Goal: Information Seeking & Learning: Understand process/instructions

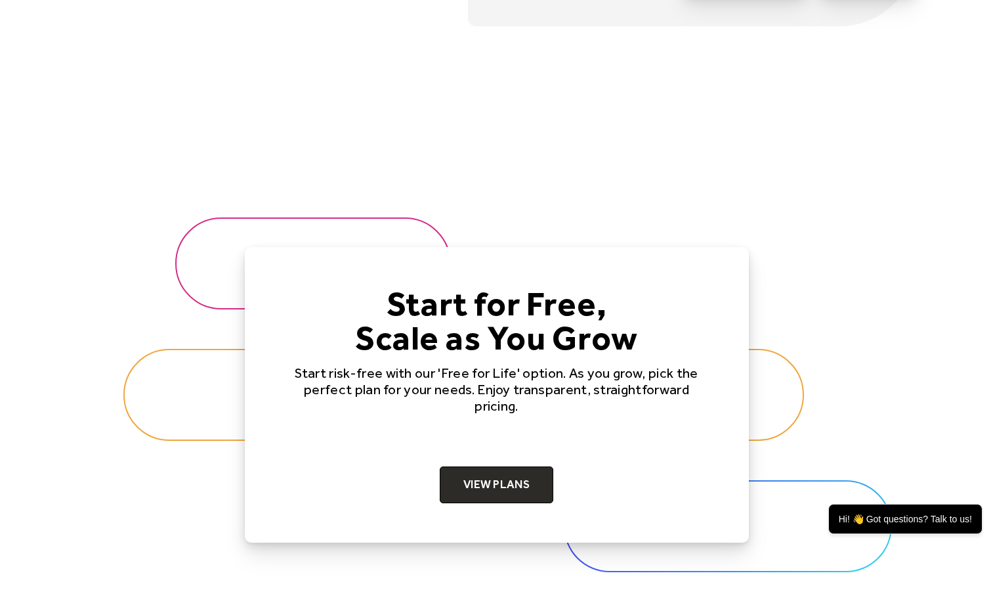
scroll to position [4071, 0]
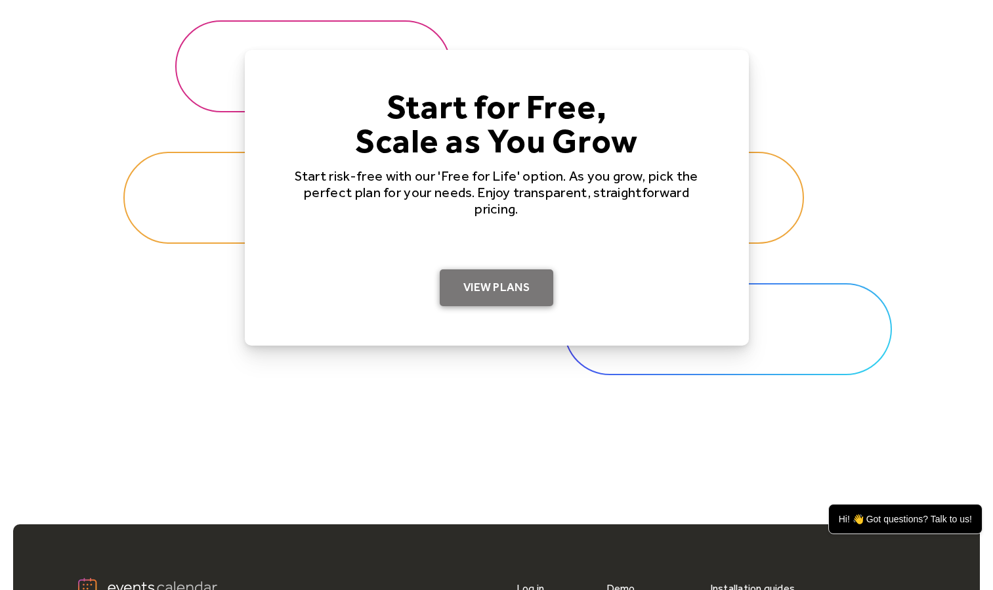
click at [475, 280] on link "View Plans" at bounding box center [497, 287] width 114 height 37
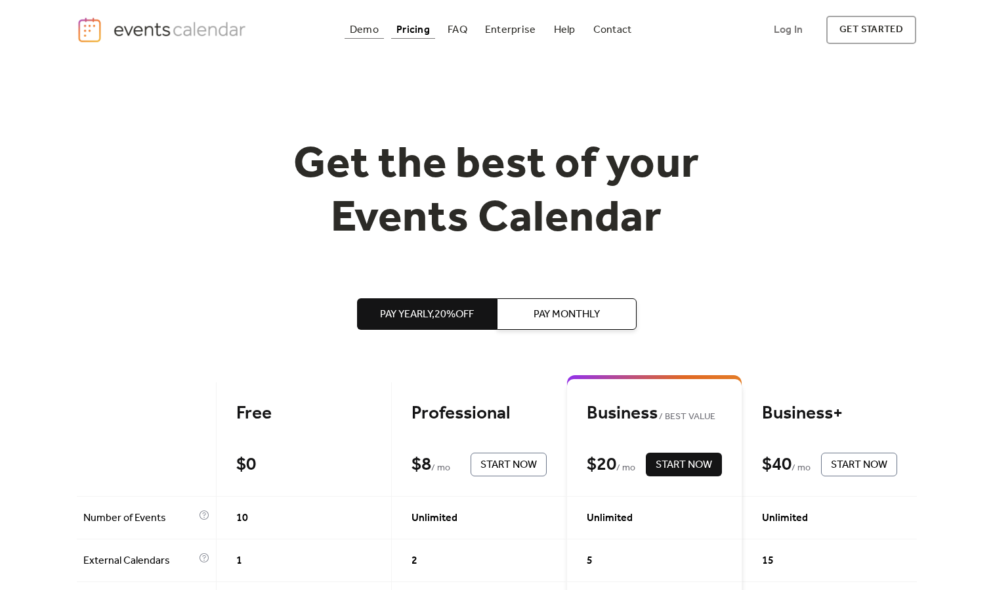
click at [370, 31] on div "Demo" at bounding box center [364, 29] width 29 height 7
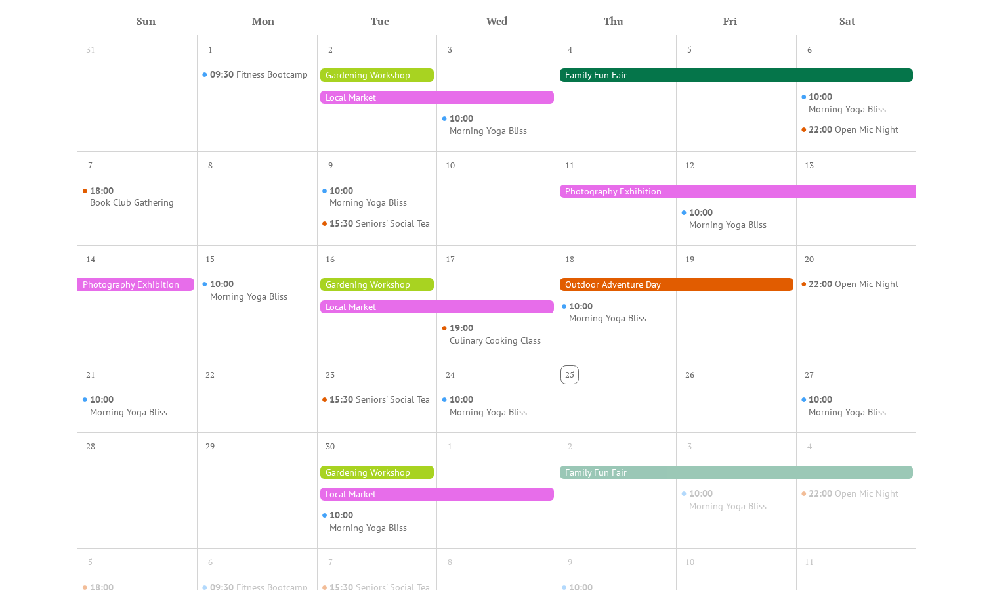
scroll to position [328, 0]
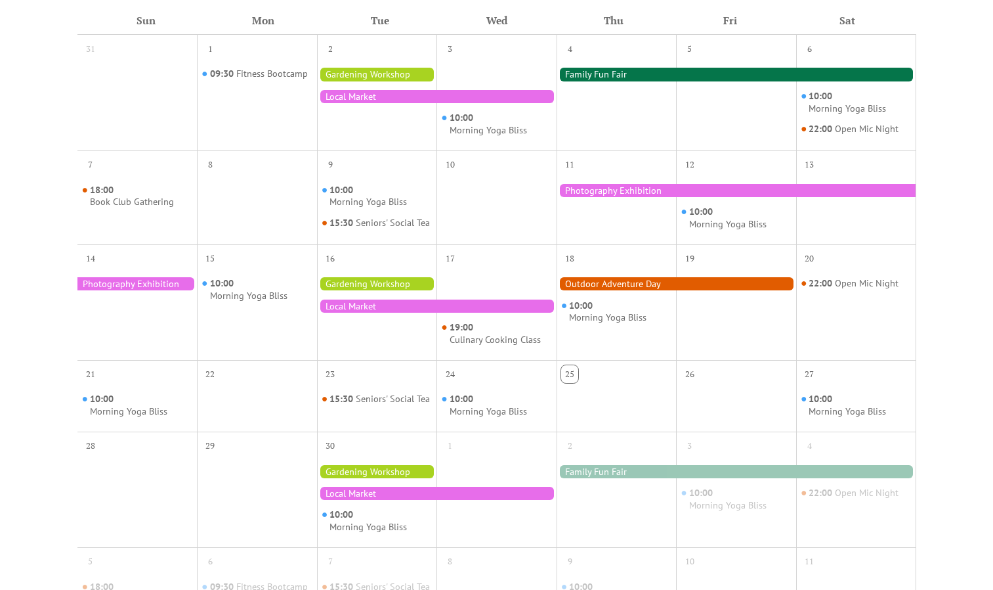
click at [698, 72] on div at bounding box center [737, 74] width 360 height 13
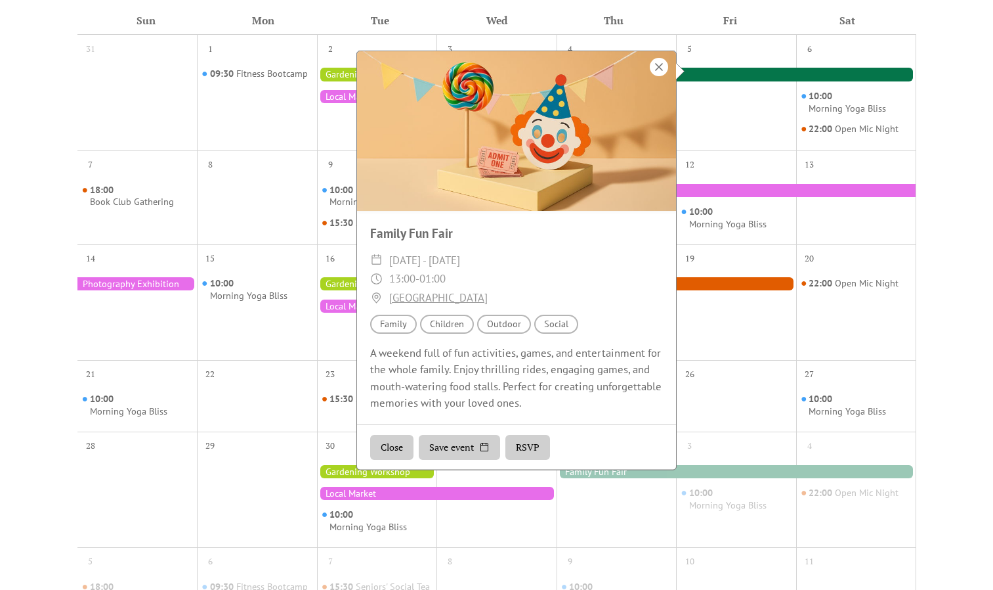
click at [659, 67] on div at bounding box center [659, 67] width 18 height 18
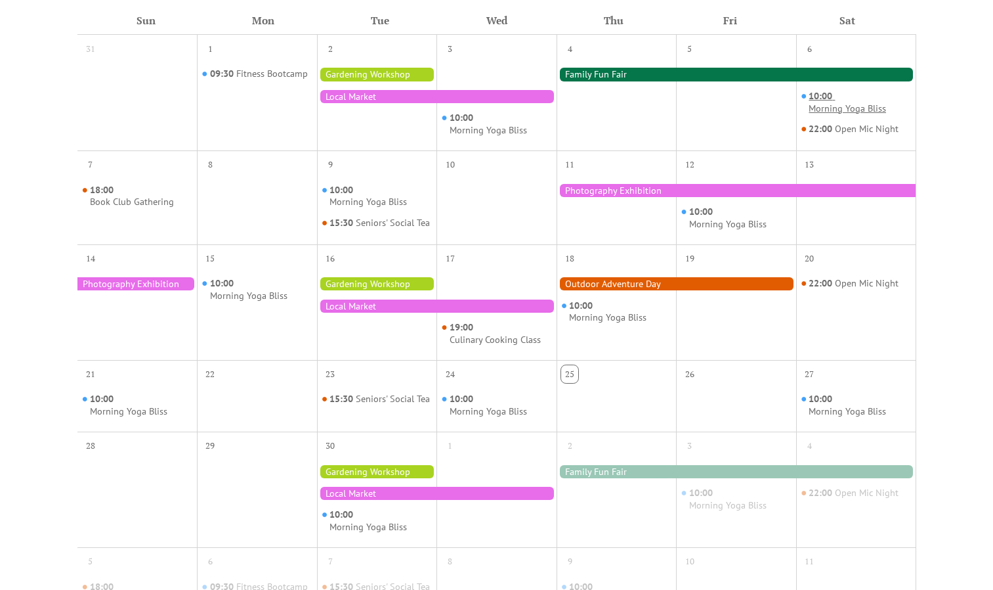
click at [815, 102] on div "Morning Yoga Bliss" at bounding box center [847, 108] width 77 height 12
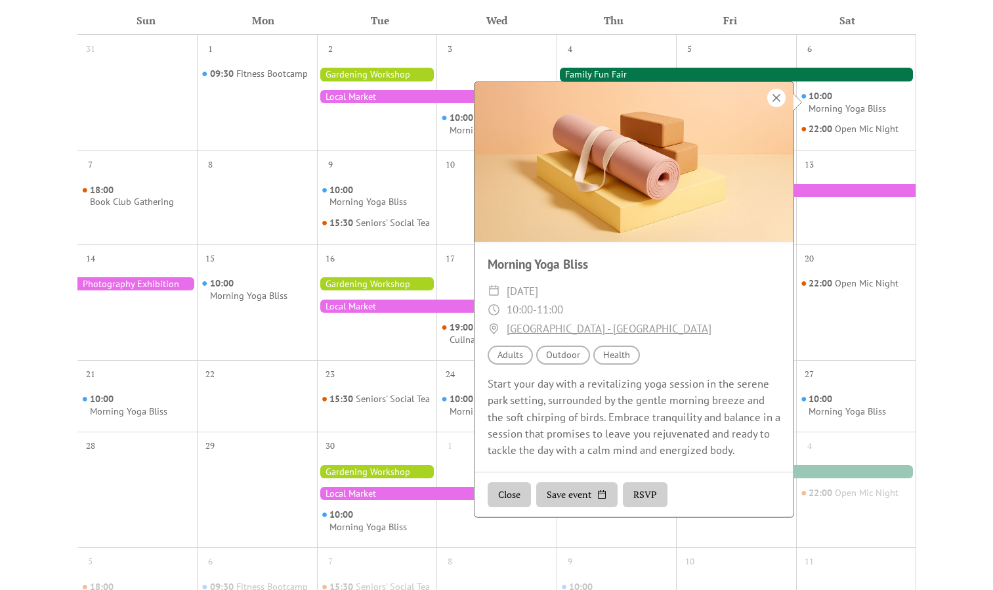
click at [776, 98] on div at bounding box center [777, 98] width 18 height 18
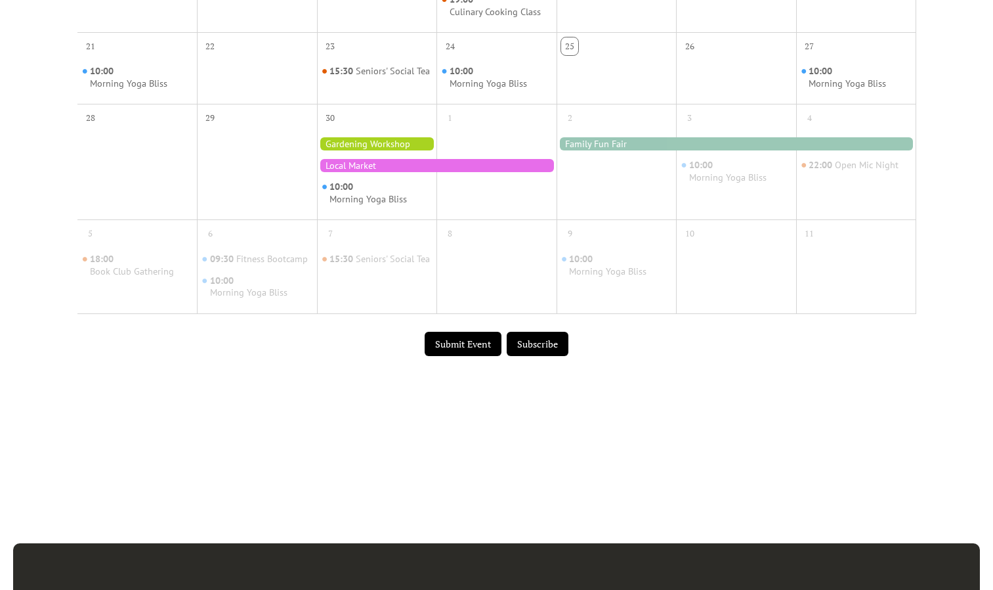
scroll to position [657, 0]
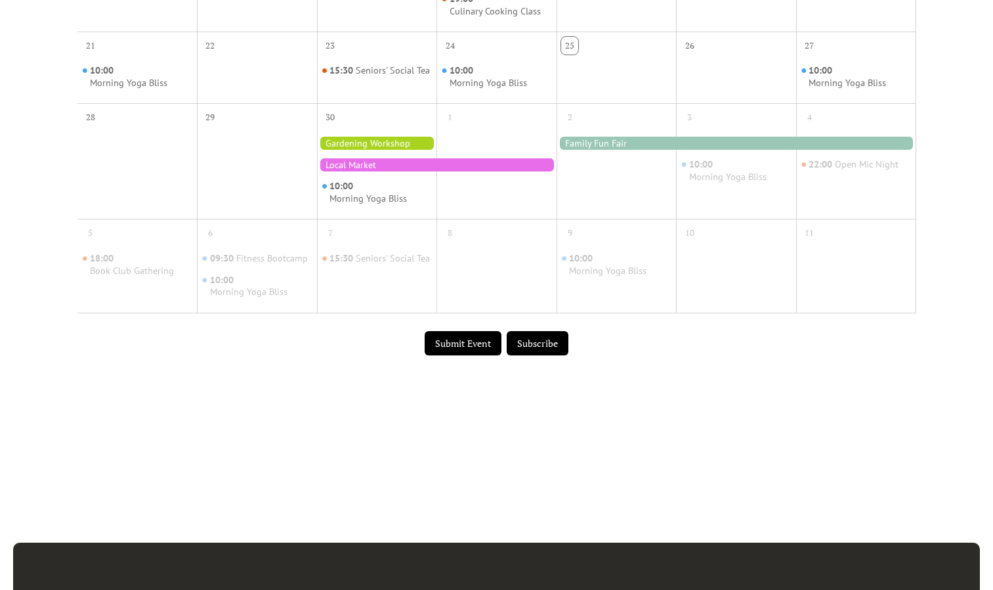
click at [457, 352] on button "Submit Event" at bounding box center [463, 343] width 77 height 25
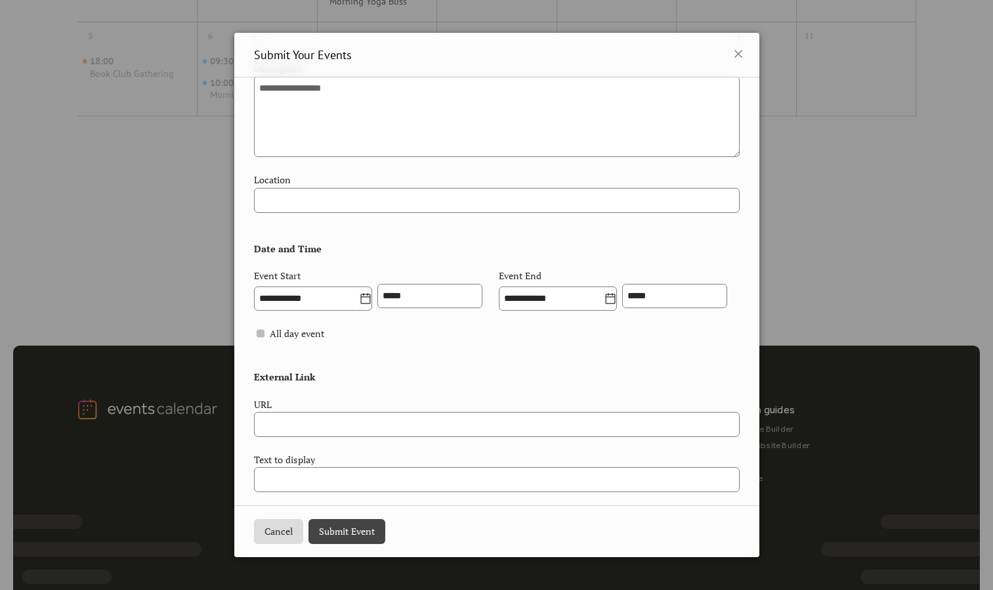
scroll to position [202, 0]
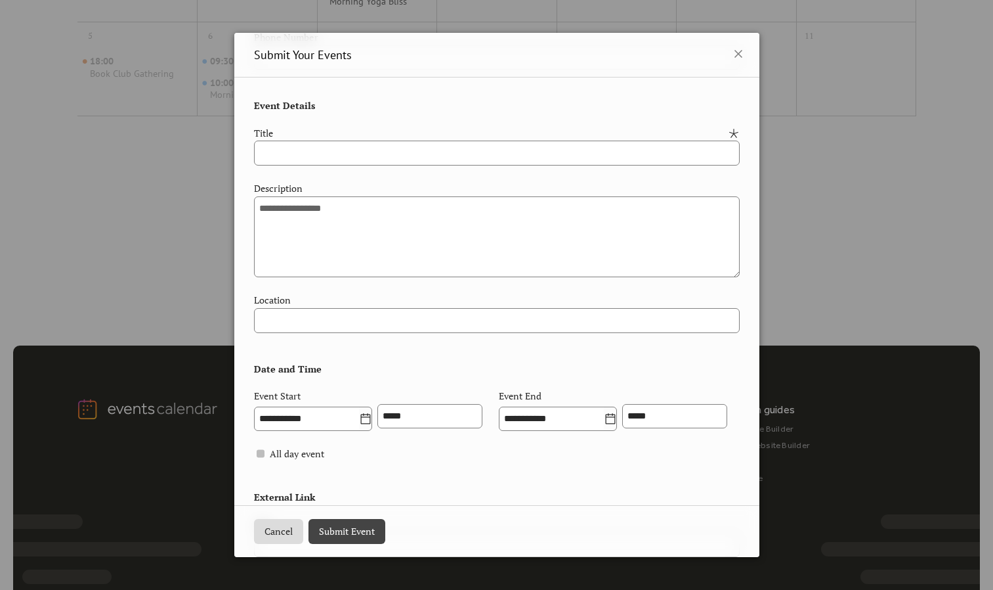
click at [735, 54] on icon at bounding box center [739, 54] width 8 height 8
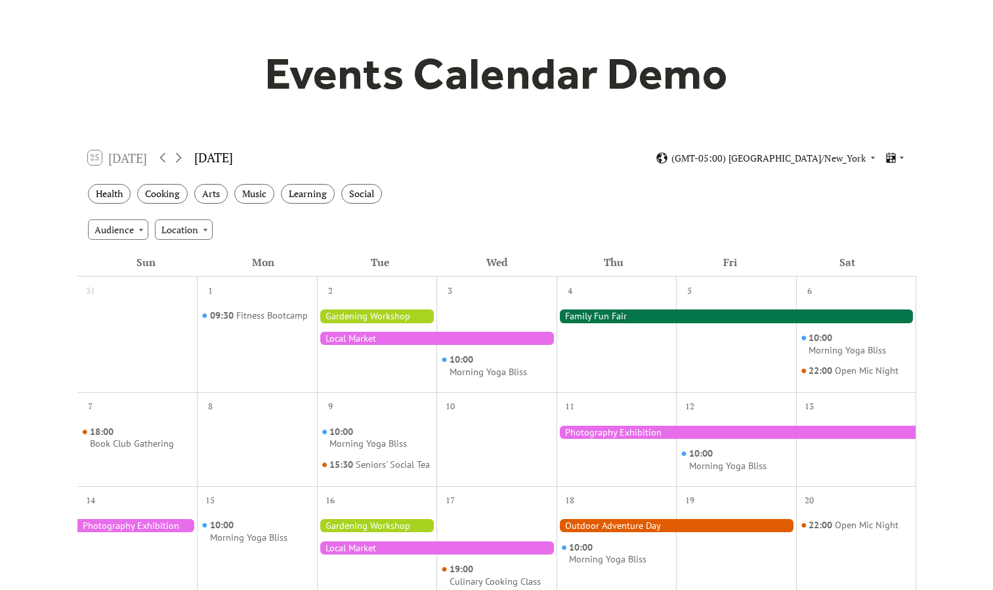
scroll to position [0, 0]
